Goal: Task Accomplishment & Management: Manage account settings

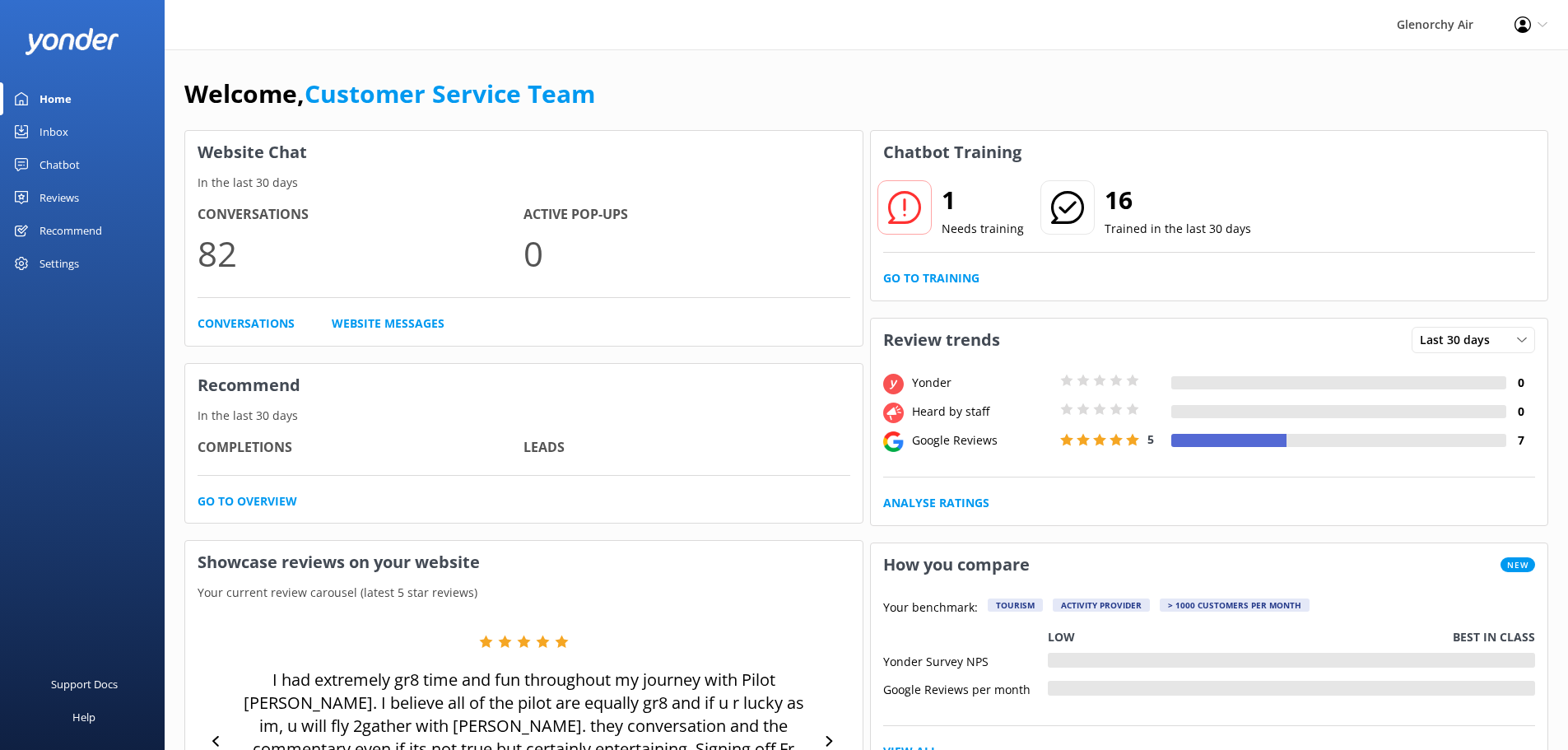
click at [55, 132] on div "Inbox" at bounding box center [53, 131] width 29 height 33
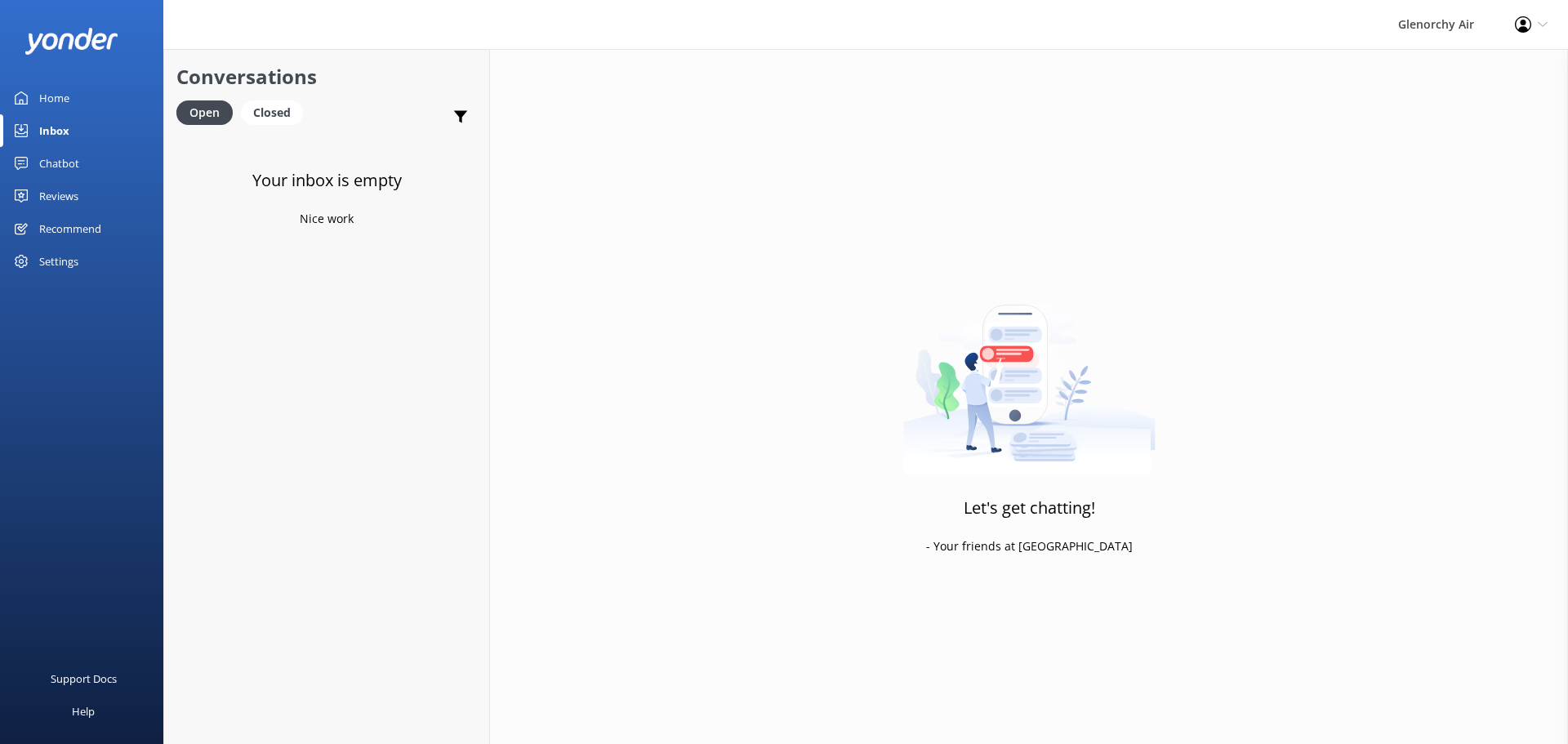
click at [52, 198] on div "Reviews" at bounding box center [59, 195] width 39 height 32
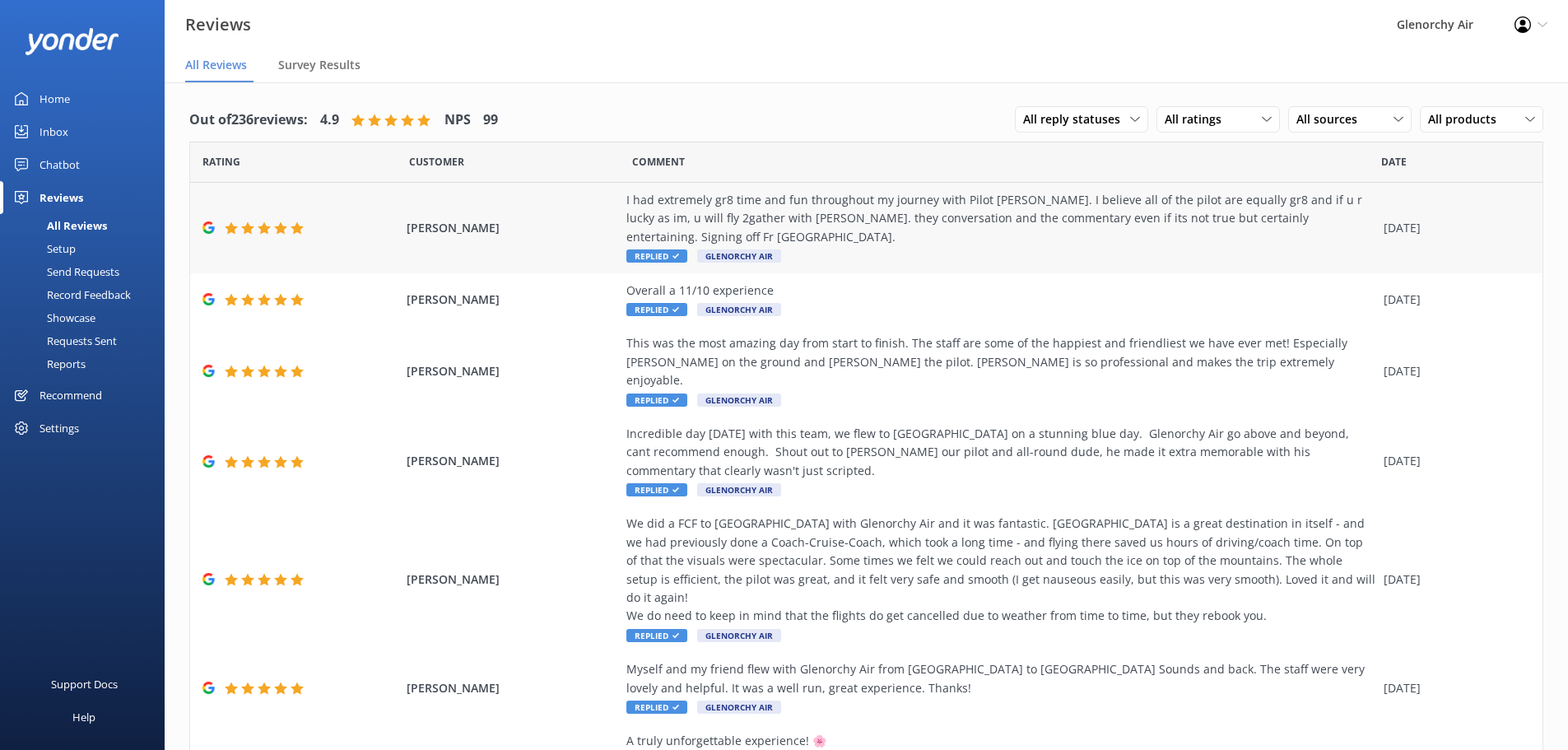
click at [659, 249] on span "Replied" at bounding box center [657, 255] width 61 height 13
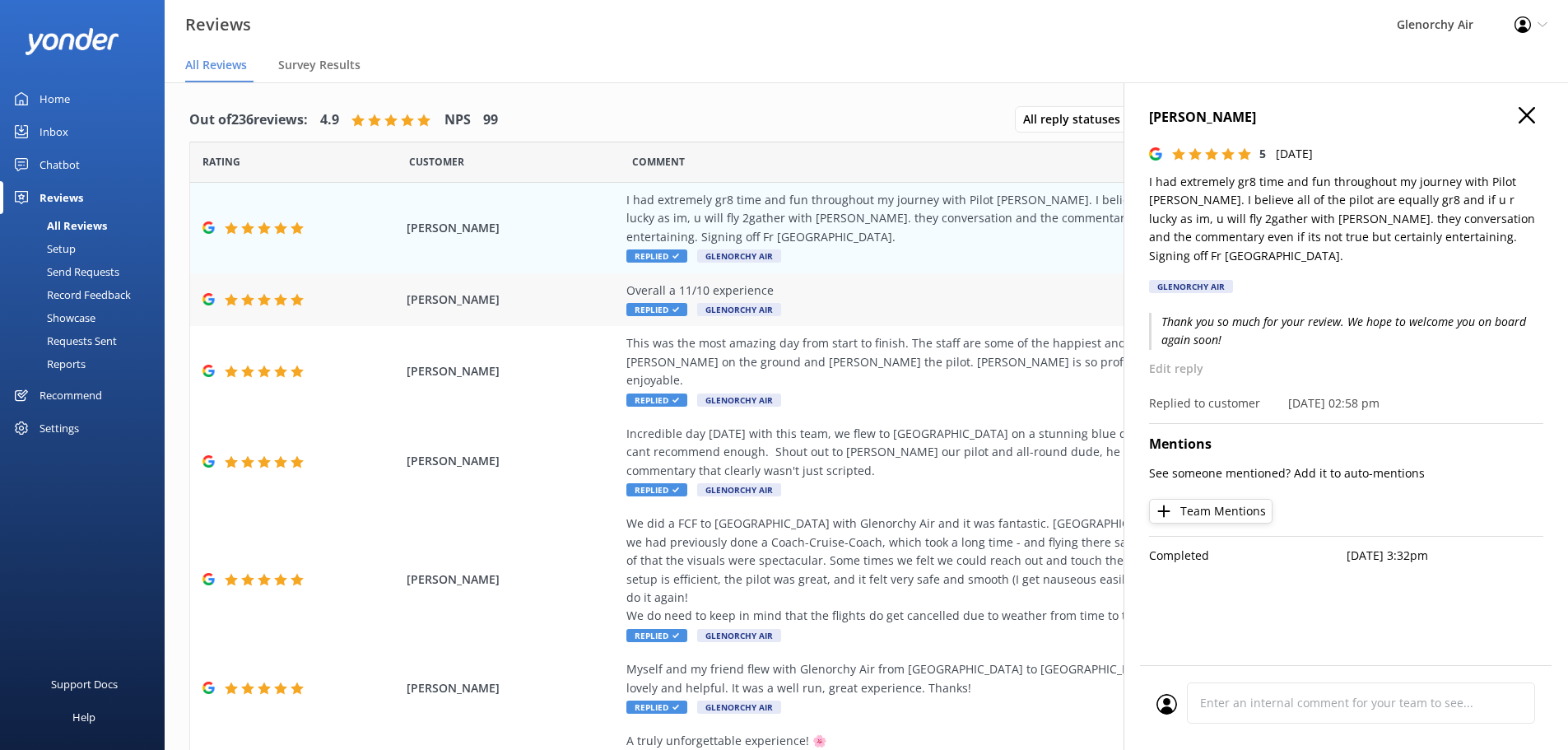
click at [664, 302] on span "Replied" at bounding box center [657, 308] width 61 height 13
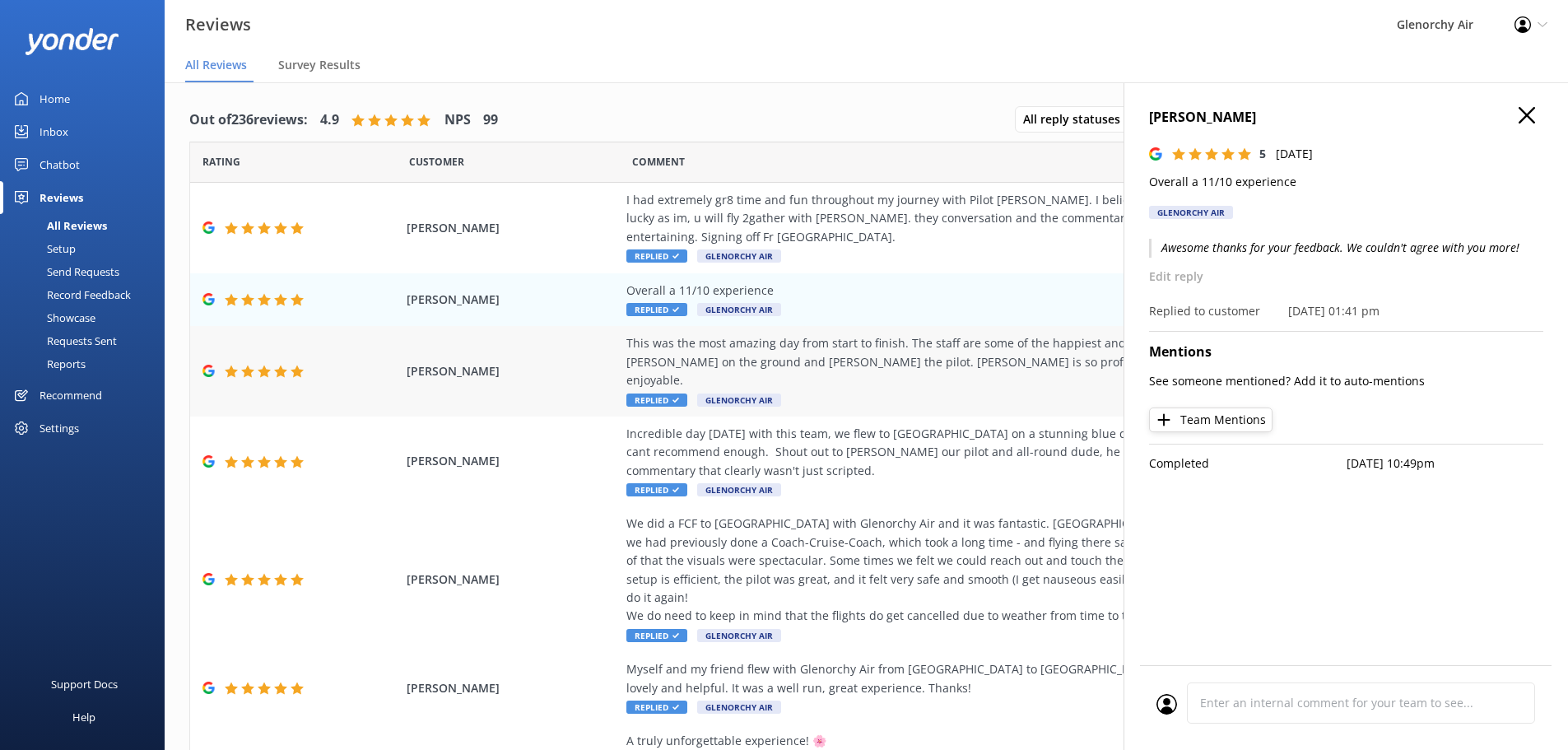
click at [647, 393] on span "Replied" at bounding box center [657, 399] width 61 height 13
